Goal: Transaction & Acquisition: Purchase product/service

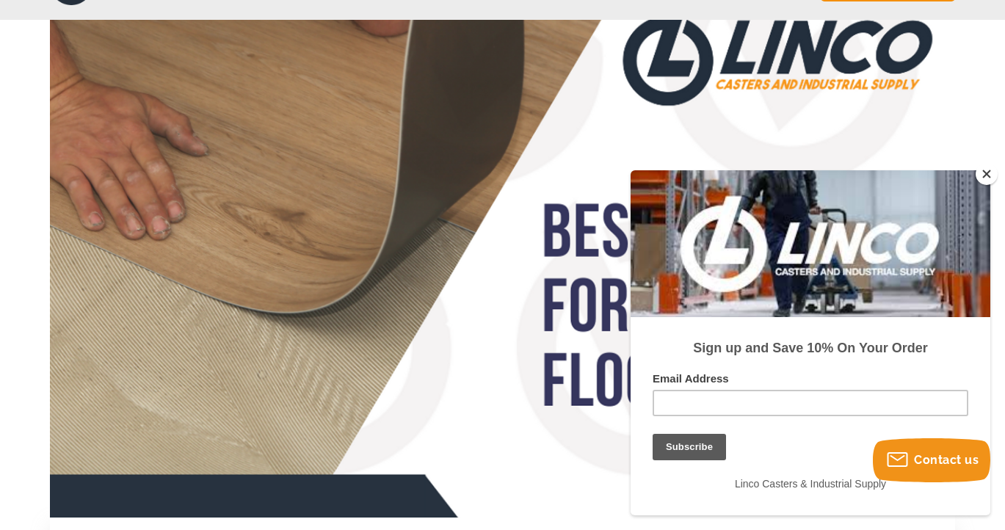
scroll to position [109, 0]
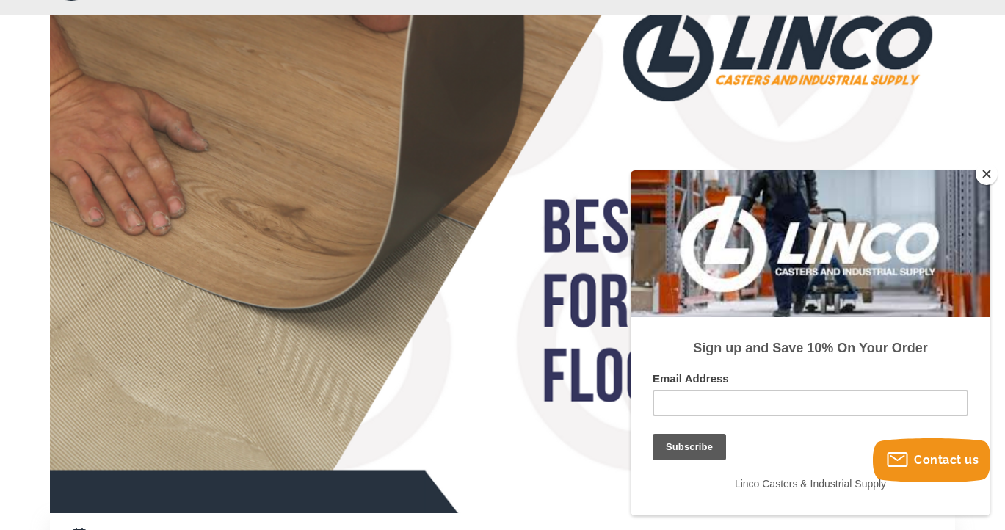
click at [985, 181] on button "Close" at bounding box center [987, 174] width 22 height 22
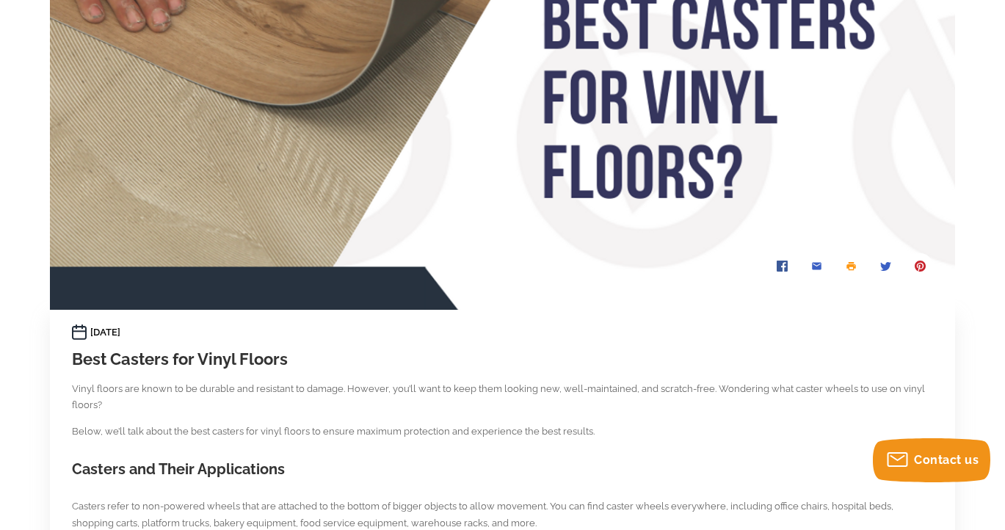
scroll to position [0, 0]
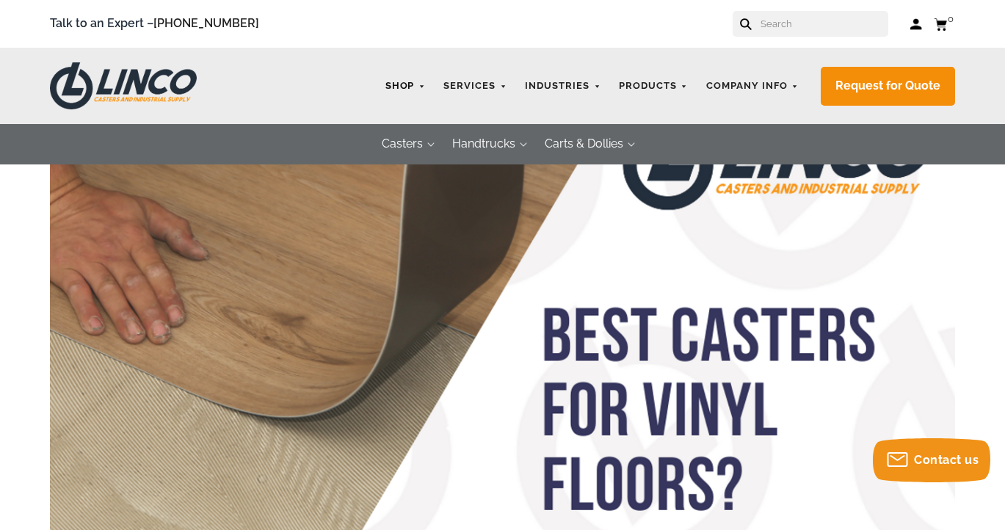
click at [413, 87] on link "Shop" at bounding box center [405, 86] width 55 height 29
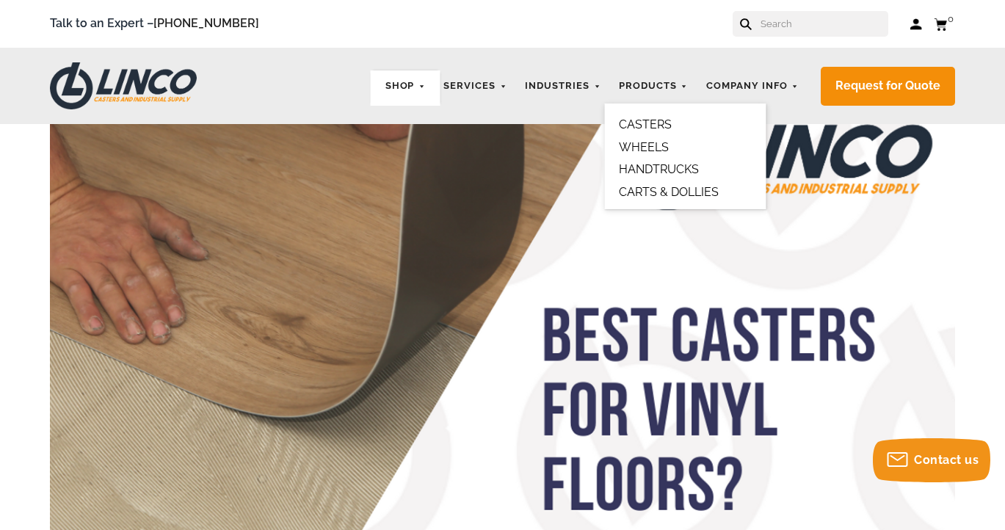
click at [649, 123] on link "CASTERS" at bounding box center [645, 124] width 53 height 14
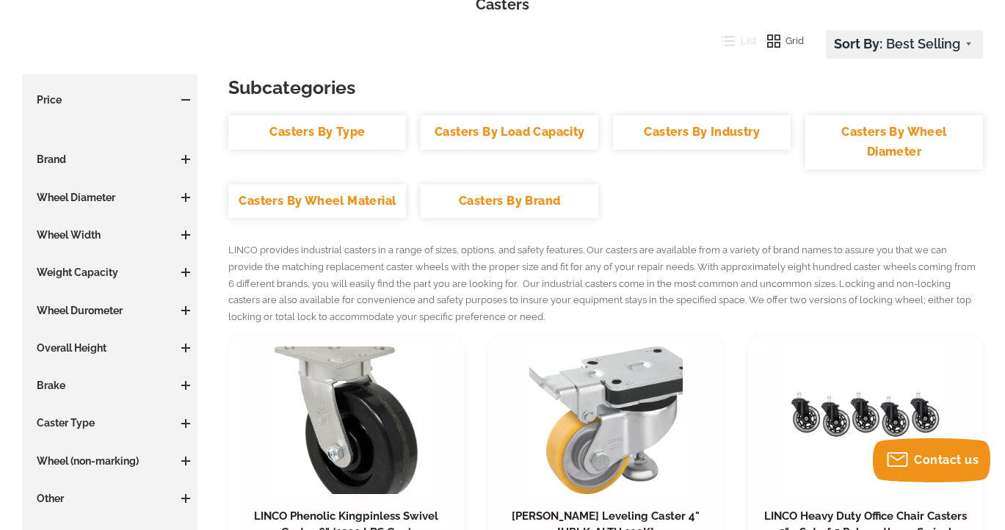
scroll to position [196, 0]
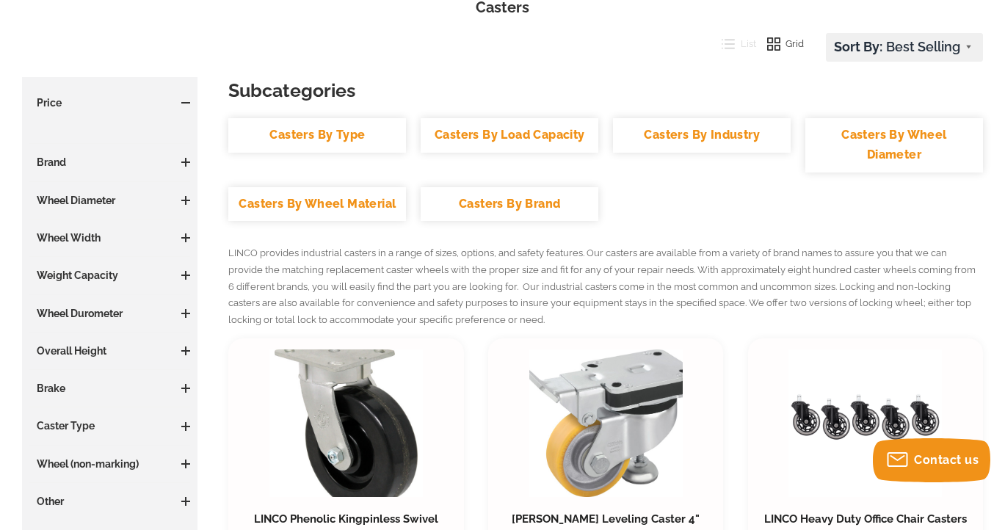
click at [360, 189] on link "Casters By Wheel Material" at bounding box center [317, 204] width 178 height 35
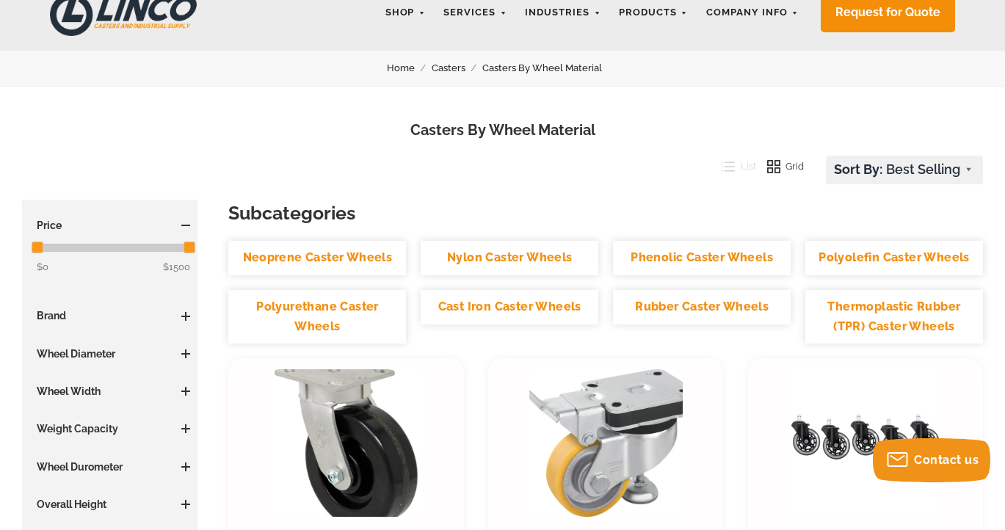
scroll to position [75, 0]
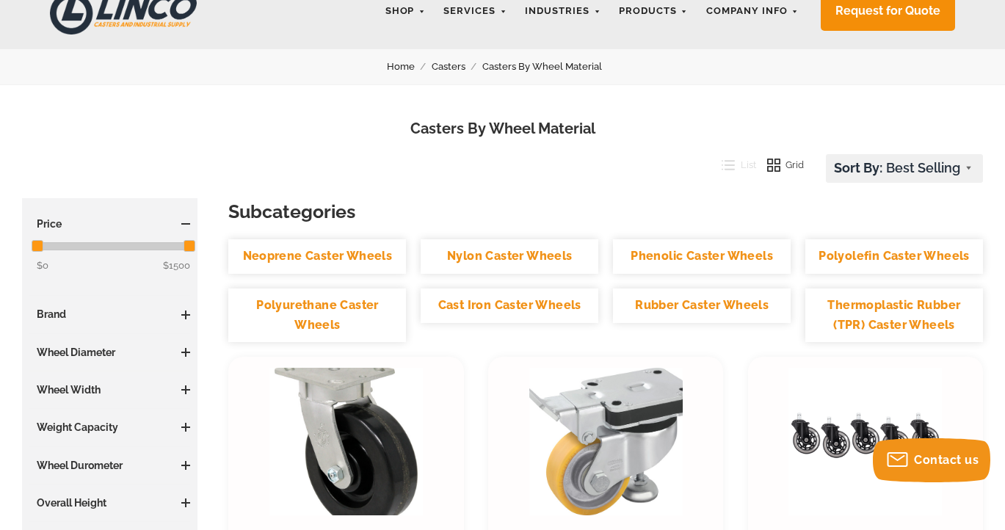
click at [861, 307] on link "Thermoplastic Rubber (TPR) Caster Wheels" at bounding box center [894, 315] width 178 height 54
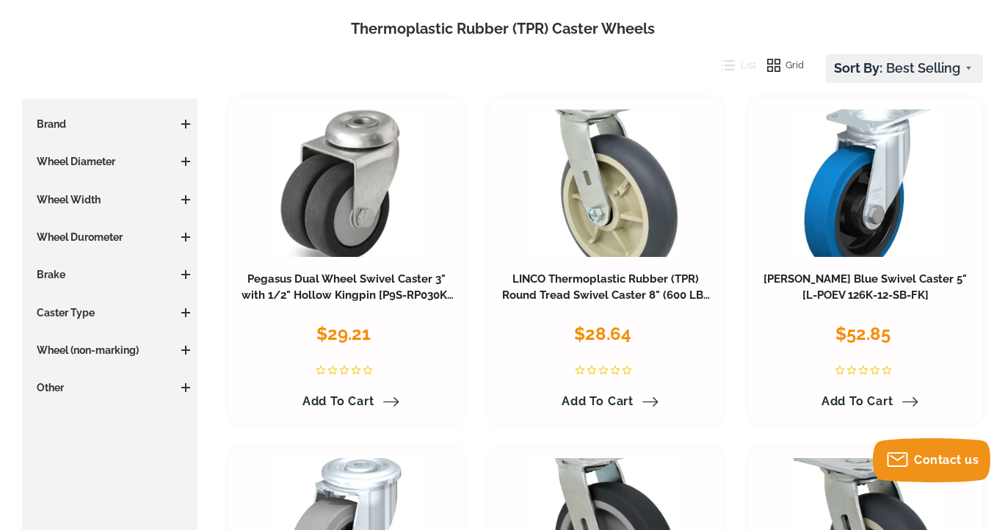
scroll to position [175, 0]
click at [185, 352] on span at bounding box center [185, 349] width 1 height 9
click at [185, 446] on span at bounding box center [185, 444] width 1 height 9
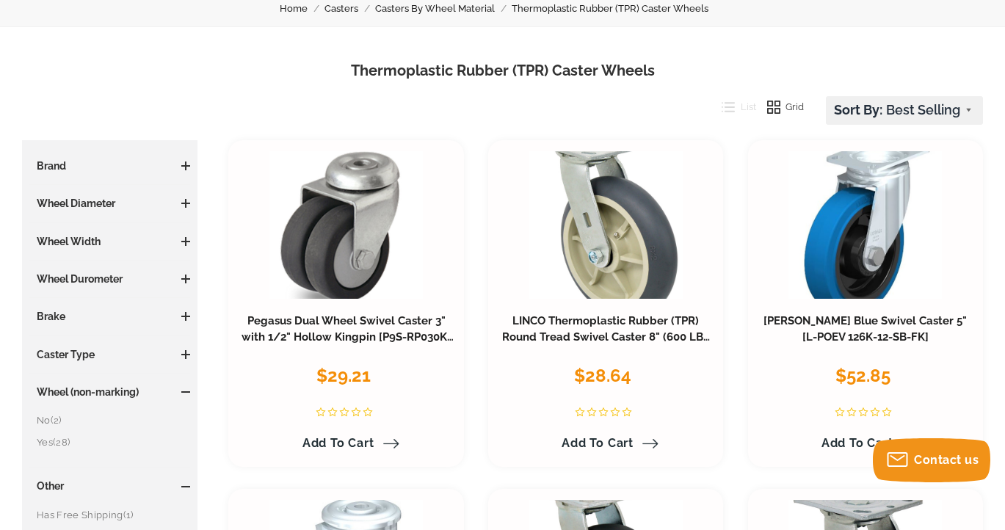
scroll to position [126, 0]
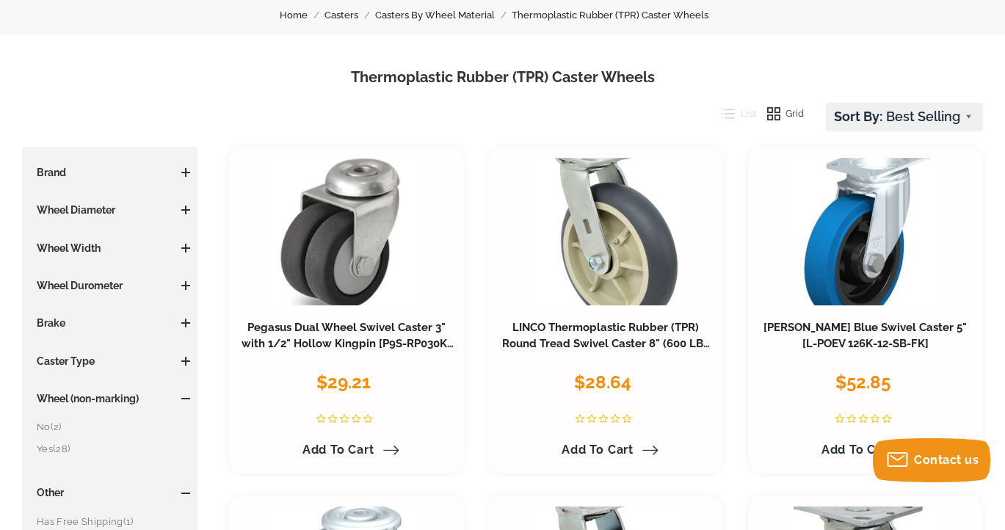
click at [185, 363] on span at bounding box center [185, 361] width 1 height 9
click at [45, 413] on link "Swivel (29)" at bounding box center [113, 411] width 153 height 16
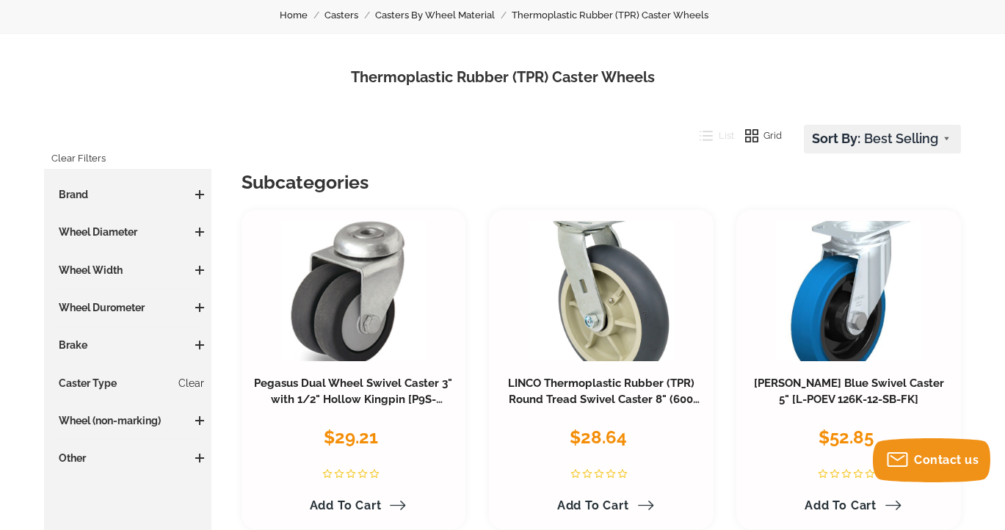
click at [197, 309] on span at bounding box center [199, 307] width 9 height 9
click at [199, 235] on span at bounding box center [199, 232] width 1 height 9
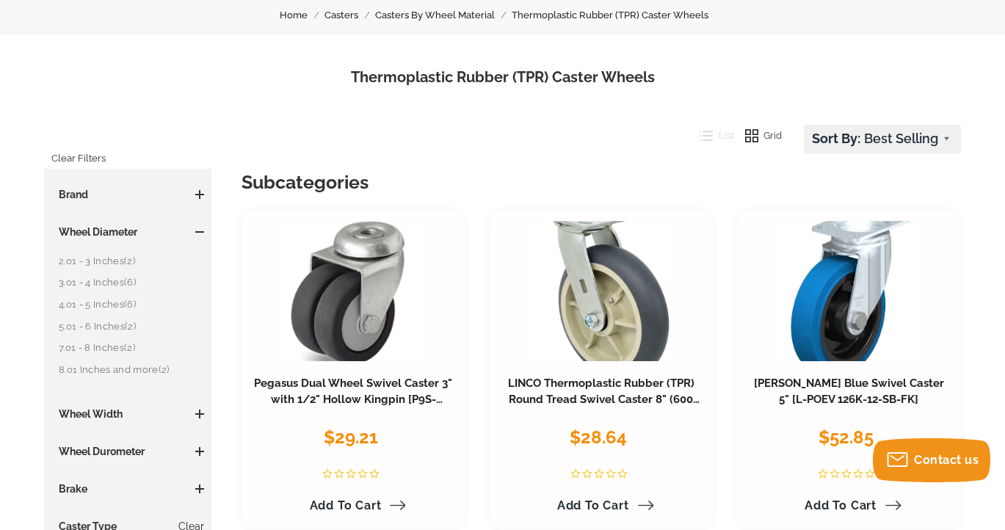
click at [112, 261] on link "2.01 - 3 Inches (2)" at bounding box center [131, 261] width 145 height 16
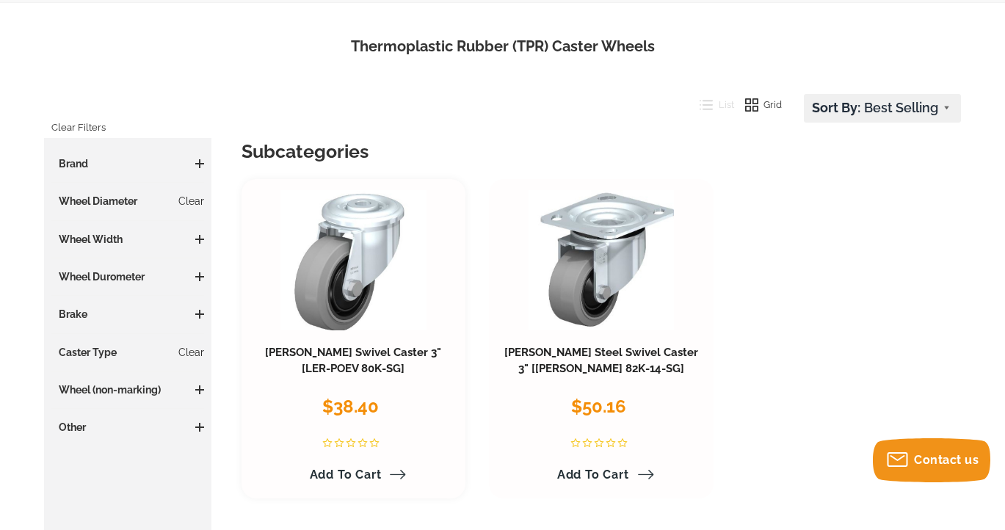
scroll to position [163, 0]
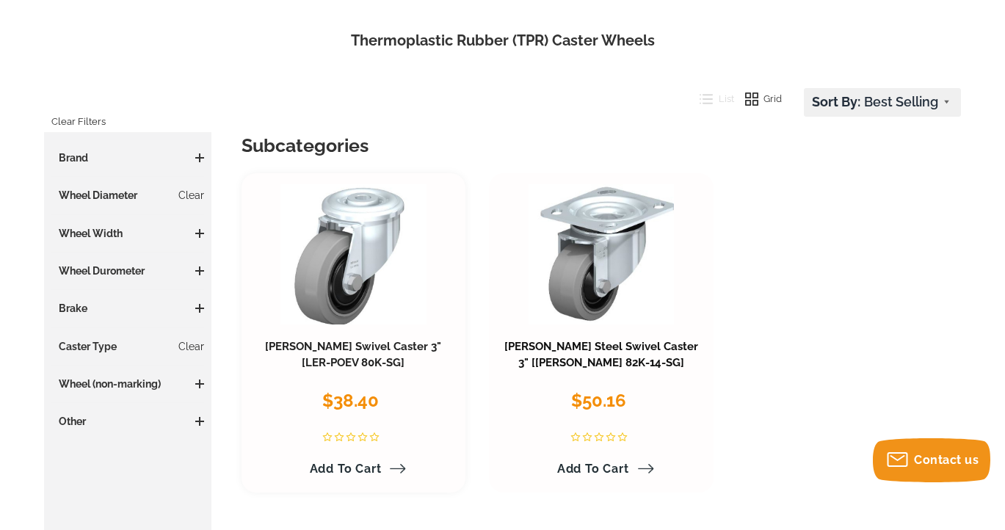
click at [507, 340] on link "[PERSON_NAME] Steel Swivel Caster 3" [[PERSON_NAME] 82K-14-SG]" at bounding box center [601, 354] width 194 height 29
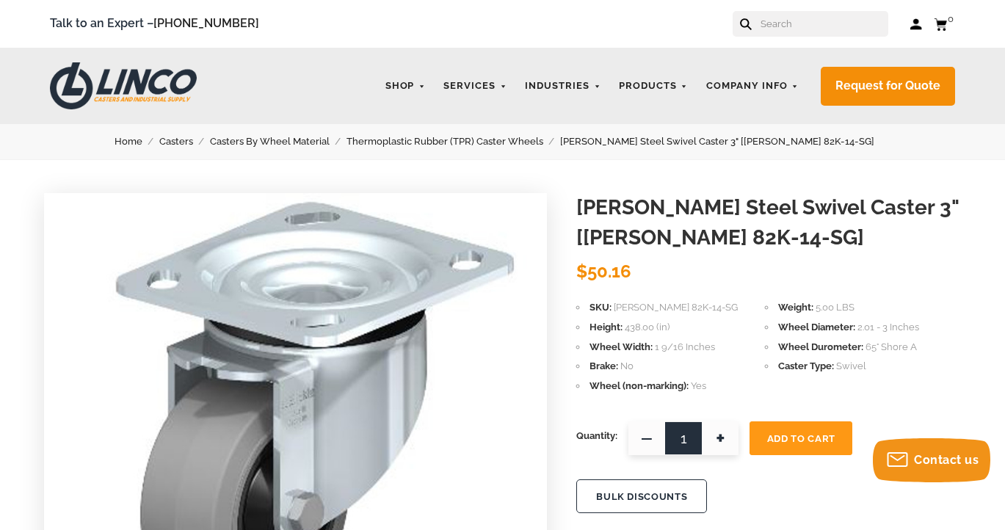
click at [462, 139] on link "Thermoplastic Rubber (TPR) Caster Wheels" at bounding box center [453, 142] width 214 height 16
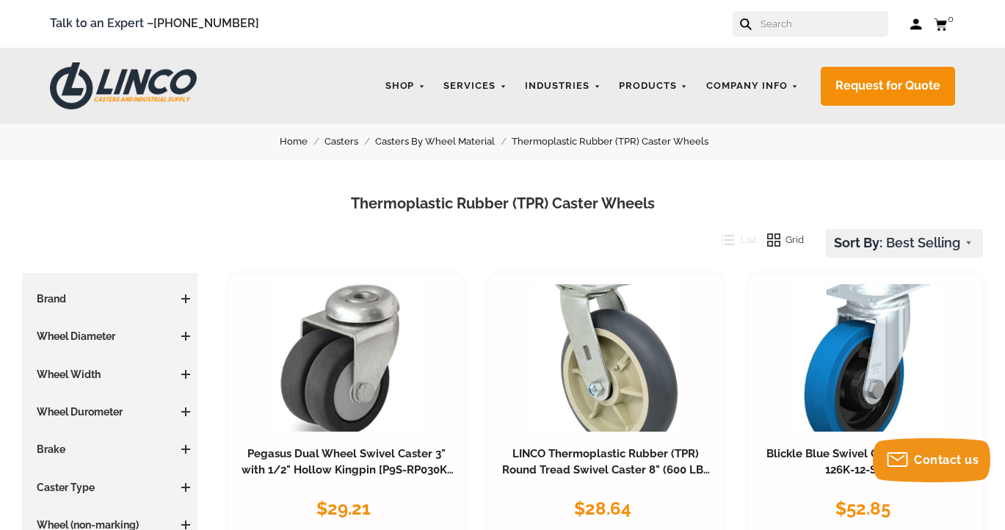
drag, startPoint x: 354, startPoint y: 201, endPoint x: 663, endPoint y: 206, distance: 309.1
click at [663, 206] on h1 "Thermoplastic Rubber (TPR) Caster Wheels" at bounding box center [502, 203] width 961 height 21
copy h1 "Thermoplastic Rubber (TPR) Caster Wheels"
